Goal: Task Accomplishment & Management: Manage account settings

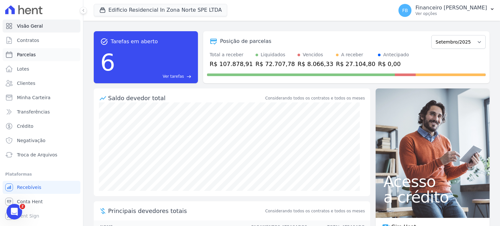
click at [35, 55] on link "Parcelas" at bounding box center [42, 54] width 78 height 13
select select
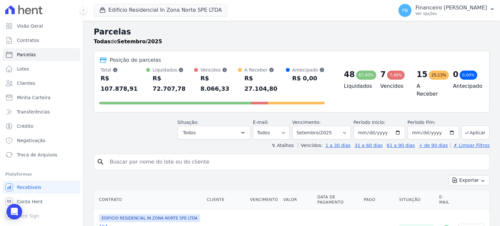
click at [173, 156] on input "search" at bounding box center [296, 162] width 381 height 13
type input "[PERSON_NAME]"
select select
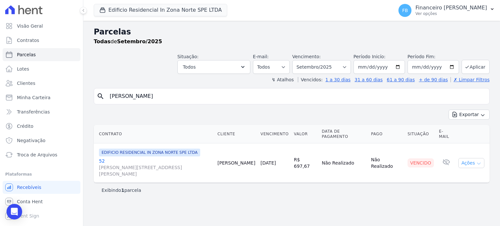
click at [465, 158] on button "Ações" at bounding box center [472, 163] width 26 height 10
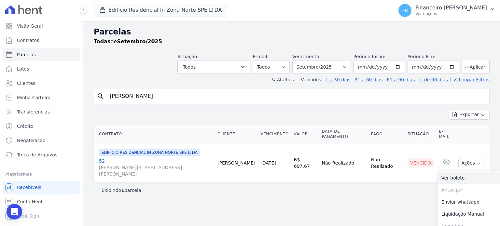
click at [462, 172] on link "Ver boleto" at bounding box center [469, 178] width 63 height 12
click at [102, 158] on link "52 [PERSON_NAME][STREET_ADDRESS][PERSON_NAME]" at bounding box center [155, 168] width 113 height 20
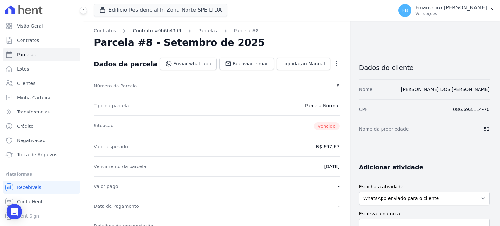
click at [156, 30] on link "Contrato #0b6b43d9" at bounding box center [157, 30] width 48 height 7
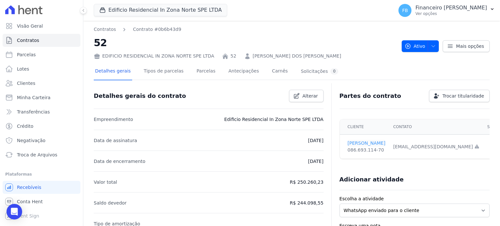
click at [356, 145] on link "[PERSON_NAME]" at bounding box center [367, 143] width 38 height 7
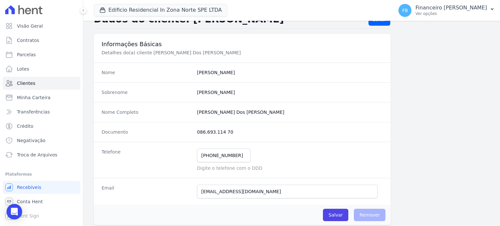
scroll to position [33, 0]
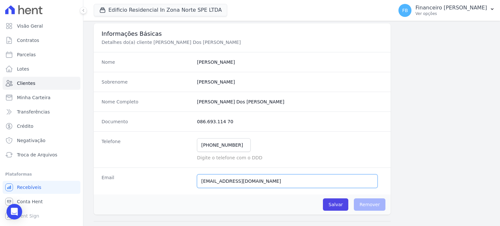
click at [272, 180] on input "[EMAIL_ADDRESS][DOMAIN_NAME]" at bounding box center [287, 182] width 181 height 14
type input "[EMAIL_ADDRESS][DOMAIN_NAME]"
click at [323, 199] on input "Salvar" at bounding box center [335, 205] width 25 height 12
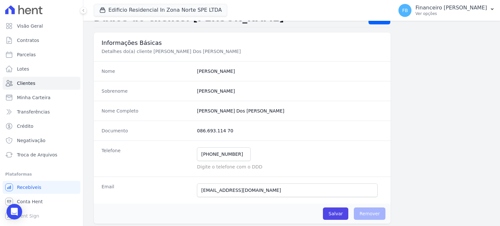
scroll to position [0, 0]
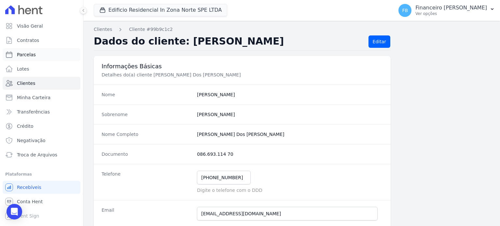
click at [33, 53] on span "Parcelas" at bounding box center [26, 54] width 19 height 7
select select
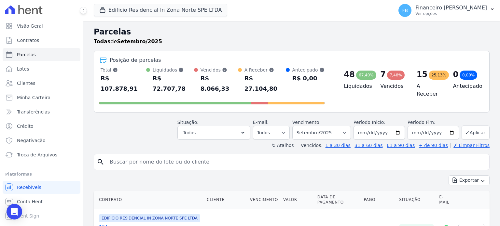
click at [158, 156] on input "search" at bounding box center [296, 162] width 381 height 13
type input "[PERSON_NAME] [PERSON_NAME]"
select select
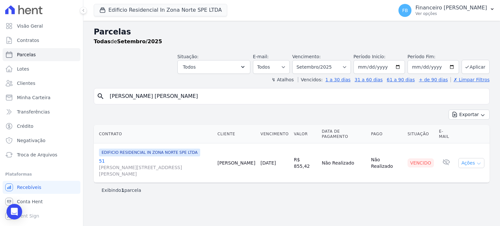
click at [475, 158] on button "Ações" at bounding box center [472, 163] width 26 height 10
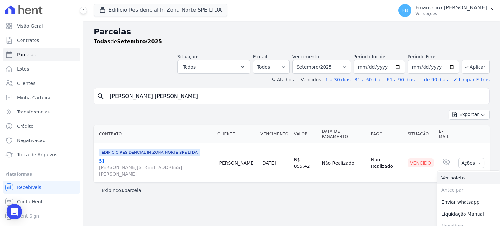
click at [460, 172] on link "Ver boleto" at bounding box center [469, 178] width 63 height 12
click at [100, 158] on link "51 [PERSON_NAME][STREET_ADDRESS][PERSON_NAME]" at bounding box center [155, 168] width 113 height 20
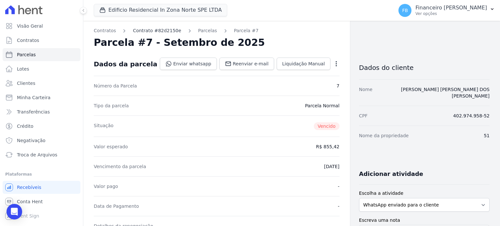
click at [155, 30] on link "Contrato #82d2150e" at bounding box center [157, 30] width 48 height 7
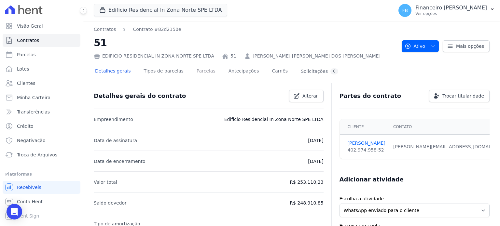
click at [195, 70] on link "Parcelas" at bounding box center [205, 71] width 21 height 17
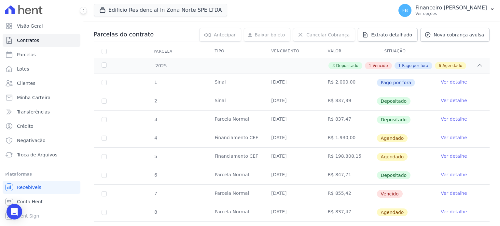
scroll to position [65, 0]
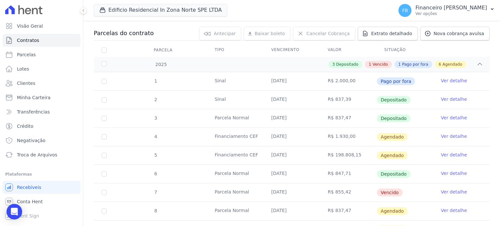
click at [444, 192] on link "Ver detalhe" at bounding box center [454, 192] width 26 height 7
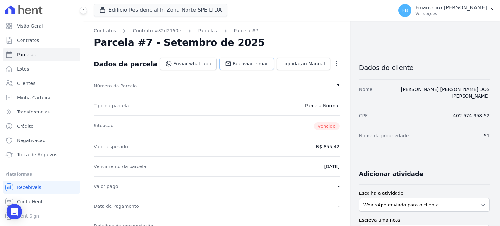
click at [241, 59] on link "Reenviar e-mail" at bounding box center [246, 64] width 55 height 12
